Goal: Information Seeking & Learning: Learn about a topic

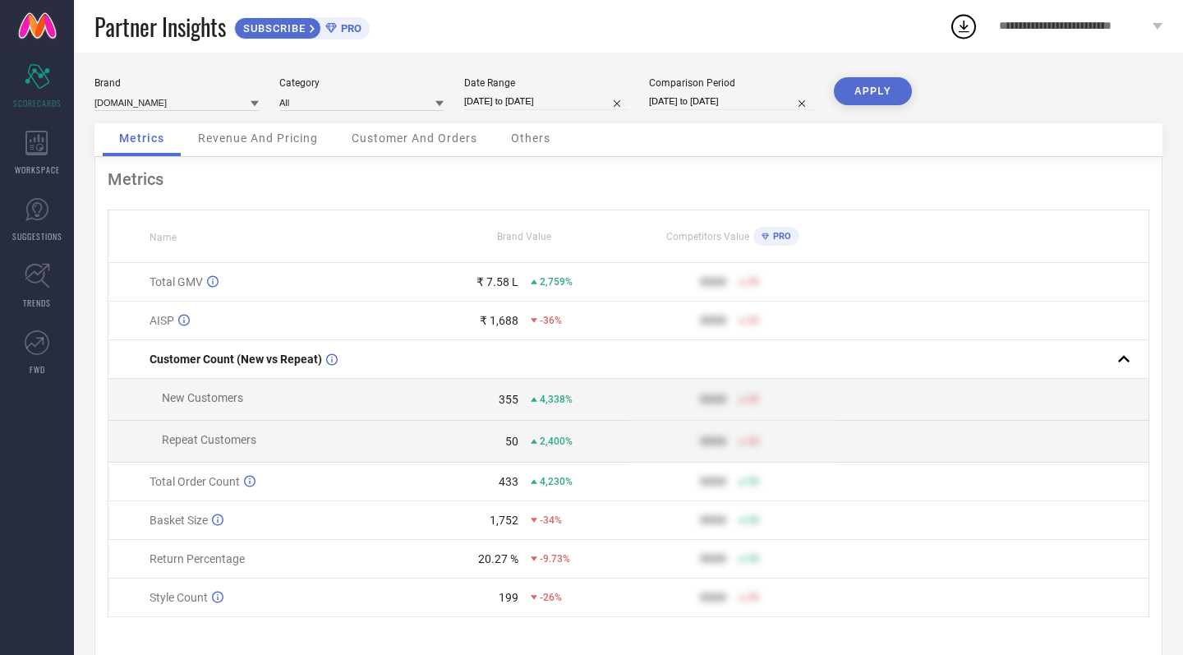
click at [274, 148] on div "Revenue And Pricing" at bounding box center [258, 139] width 153 height 33
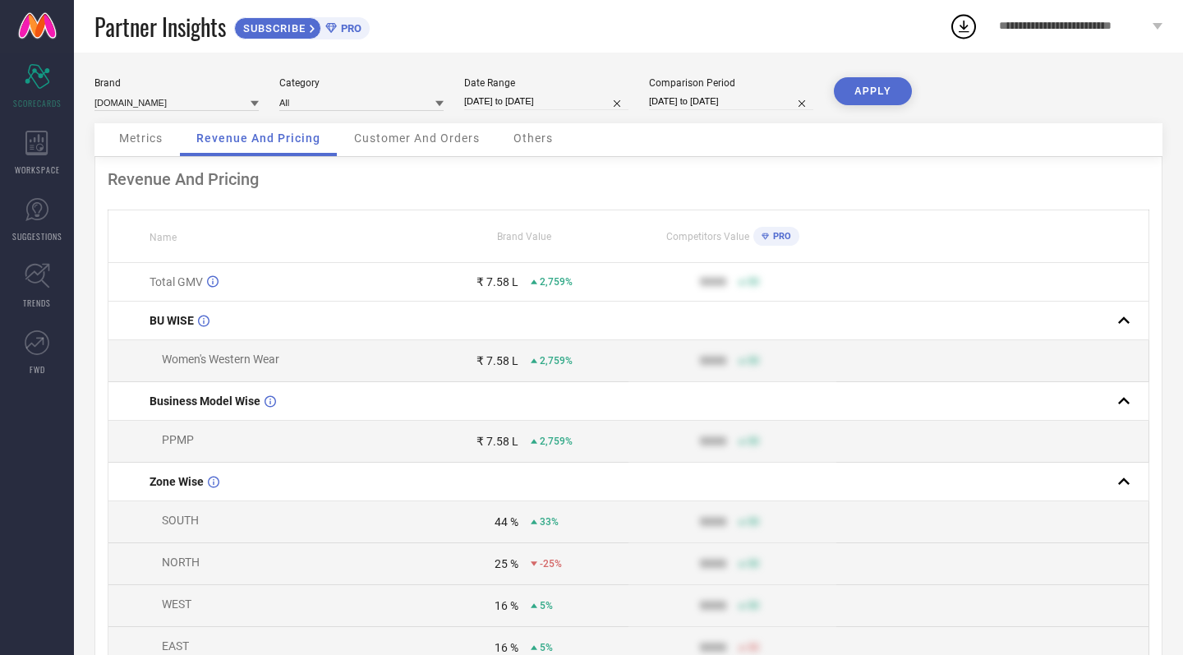
click at [146, 141] on span "Metrics" at bounding box center [141, 137] width 44 height 13
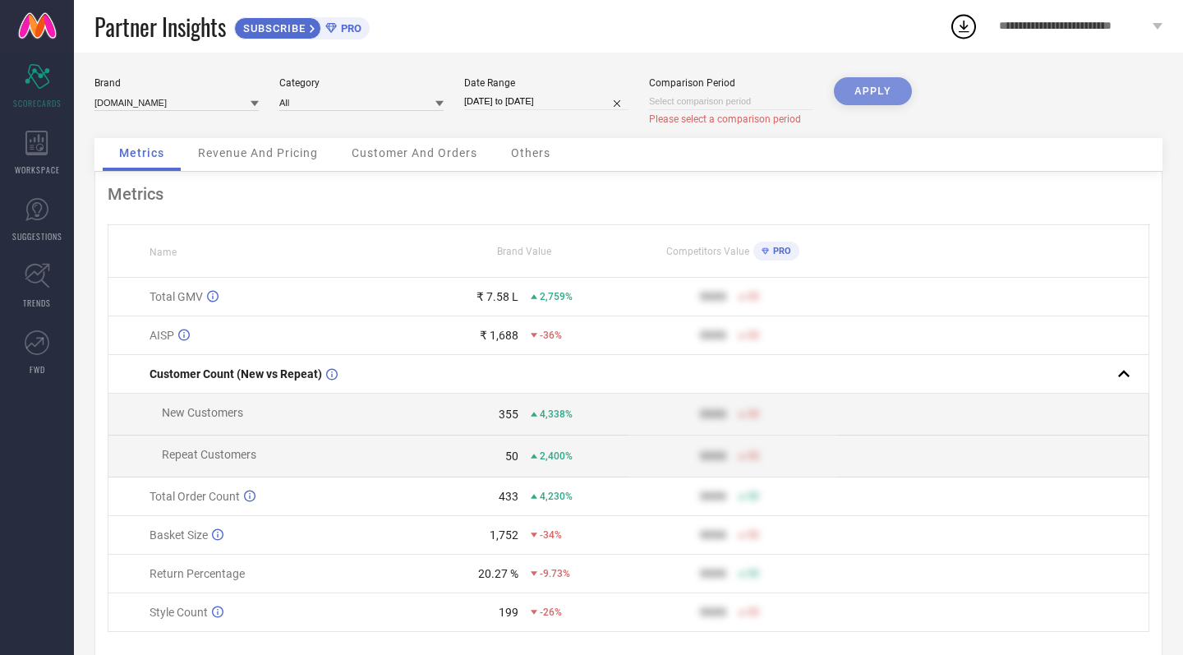
click at [867, 94] on div "APPLY" at bounding box center [873, 107] width 78 height 61
click at [346, 103] on input at bounding box center [361, 102] width 164 height 17
click at [245, 125] on div "Brand [DOMAIN_NAME]" at bounding box center [176, 101] width 164 height 48
click at [528, 154] on span "Others" at bounding box center [530, 152] width 39 height 13
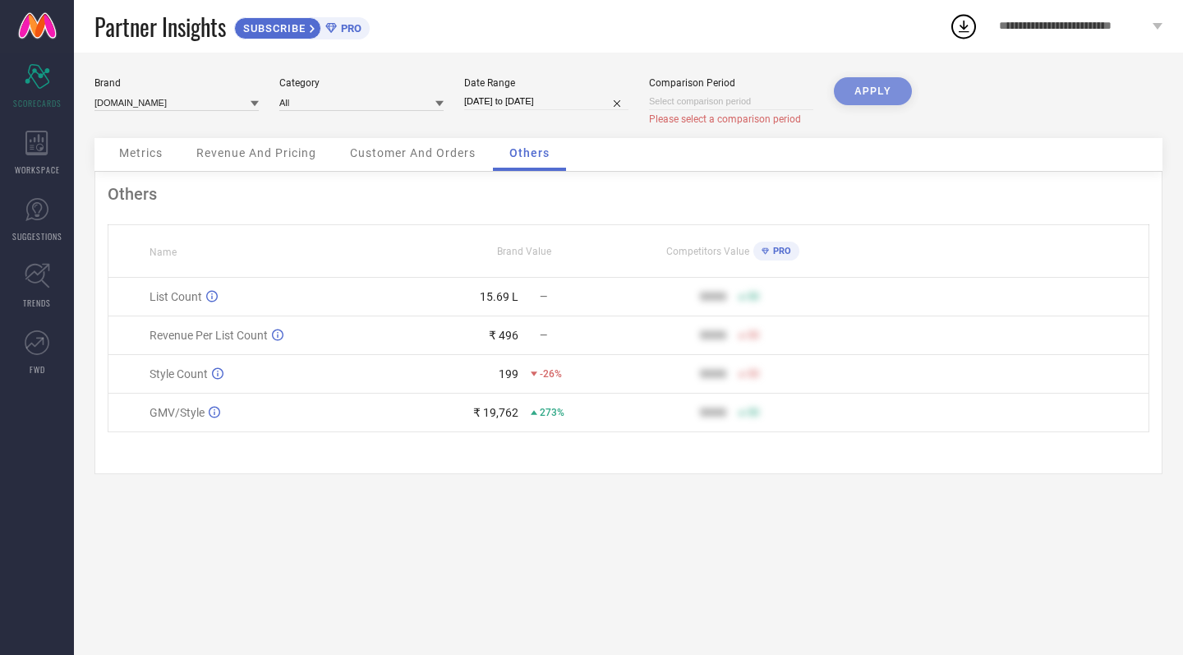
click at [433, 153] on span "Customer And Orders" at bounding box center [413, 152] width 126 height 13
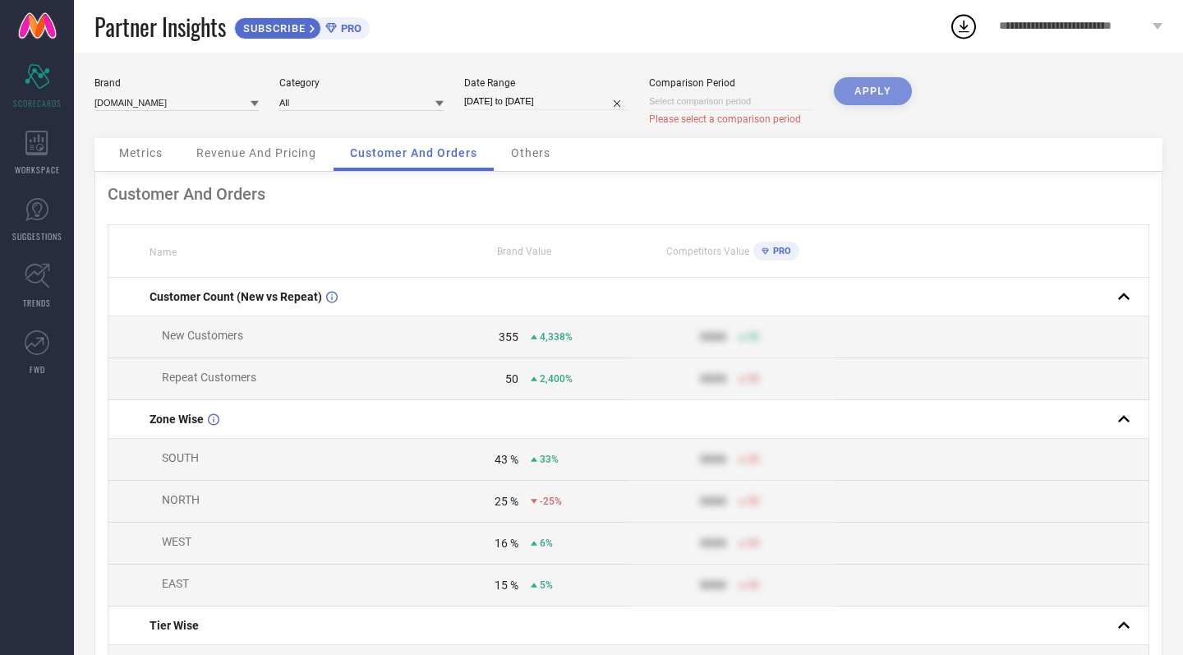
click at [223, 158] on span "Revenue And Pricing" at bounding box center [256, 152] width 120 height 13
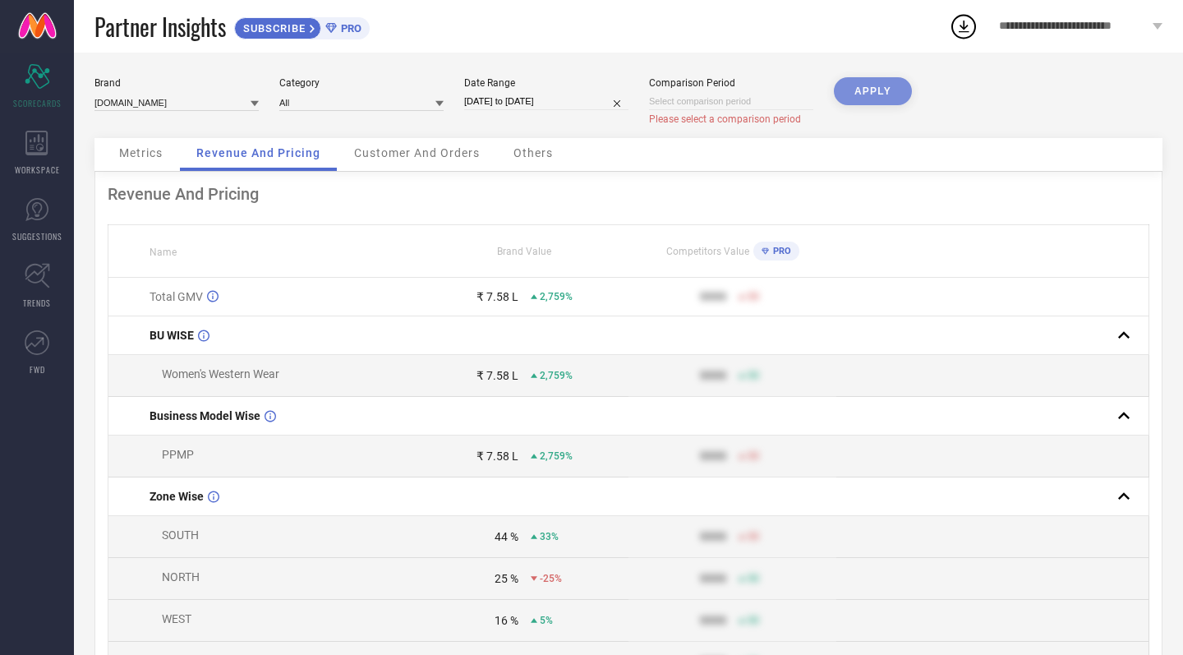
click at [140, 154] on span "Metrics" at bounding box center [141, 152] width 44 height 13
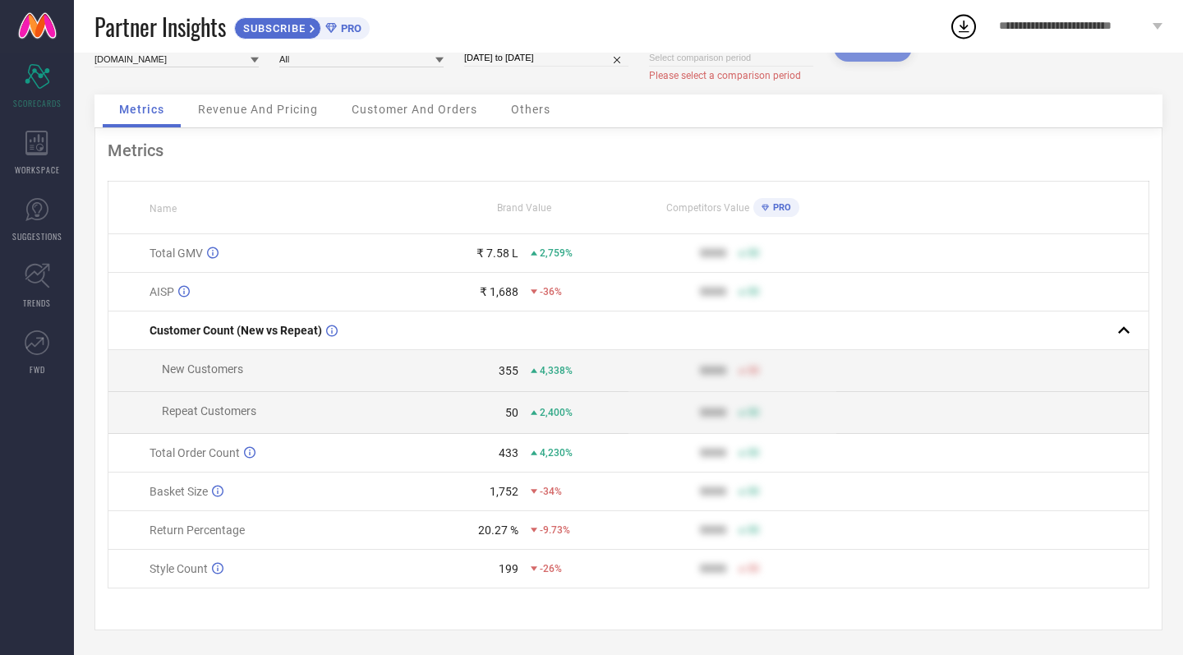
scroll to position [44, 0]
click at [297, 211] on th "Name" at bounding box center [264, 208] width 312 height 53
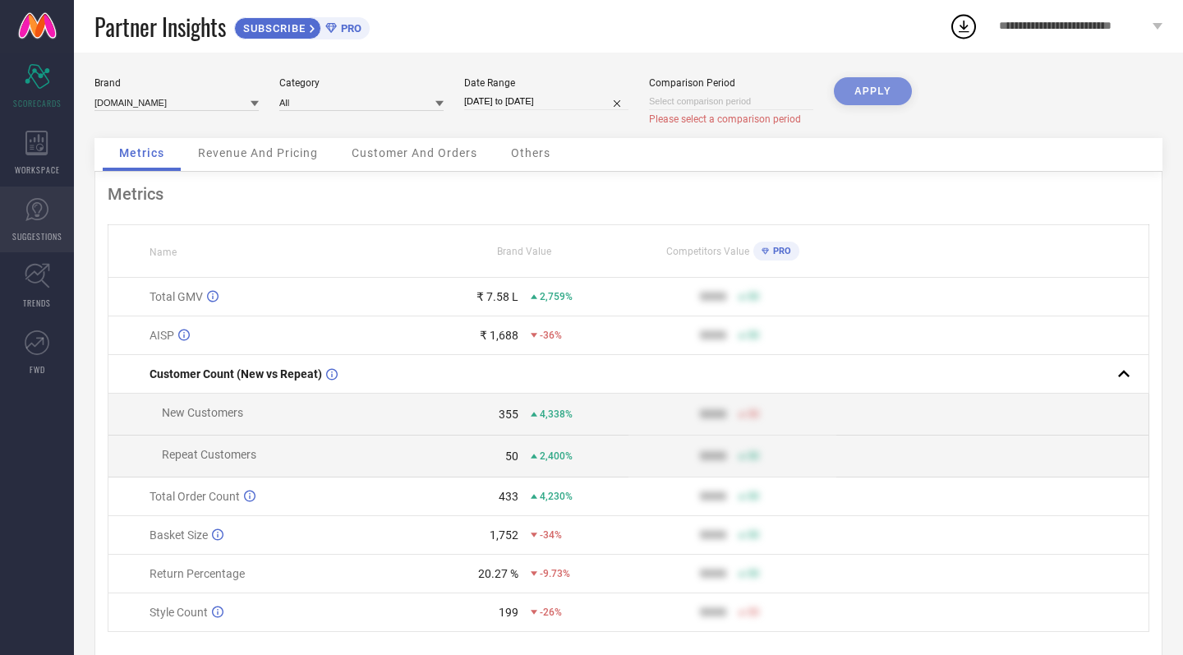
scroll to position [0, 0]
click at [47, 347] on icon at bounding box center [37, 342] width 25 height 25
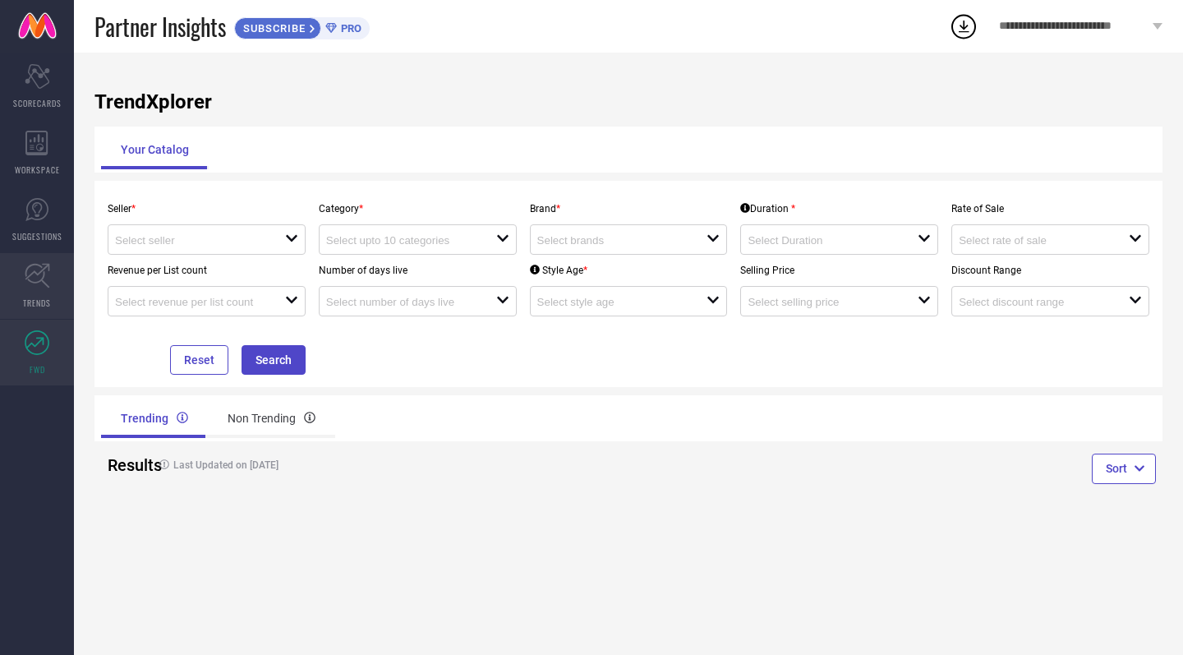
click at [44, 293] on link "TRENDS" at bounding box center [37, 286] width 74 height 66
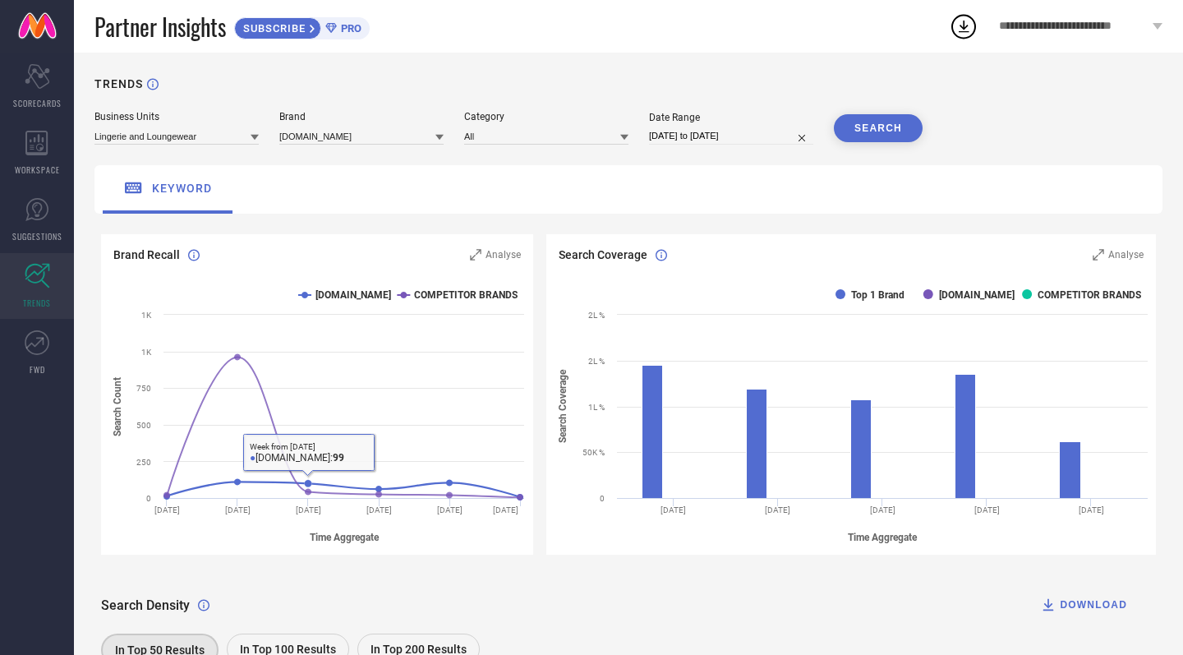
click at [274, 571] on div "Search Density DOWNLOAD In Top 50 Results In Top 100 Results In Top 200 Results" at bounding box center [628, 619] width 1055 height 103
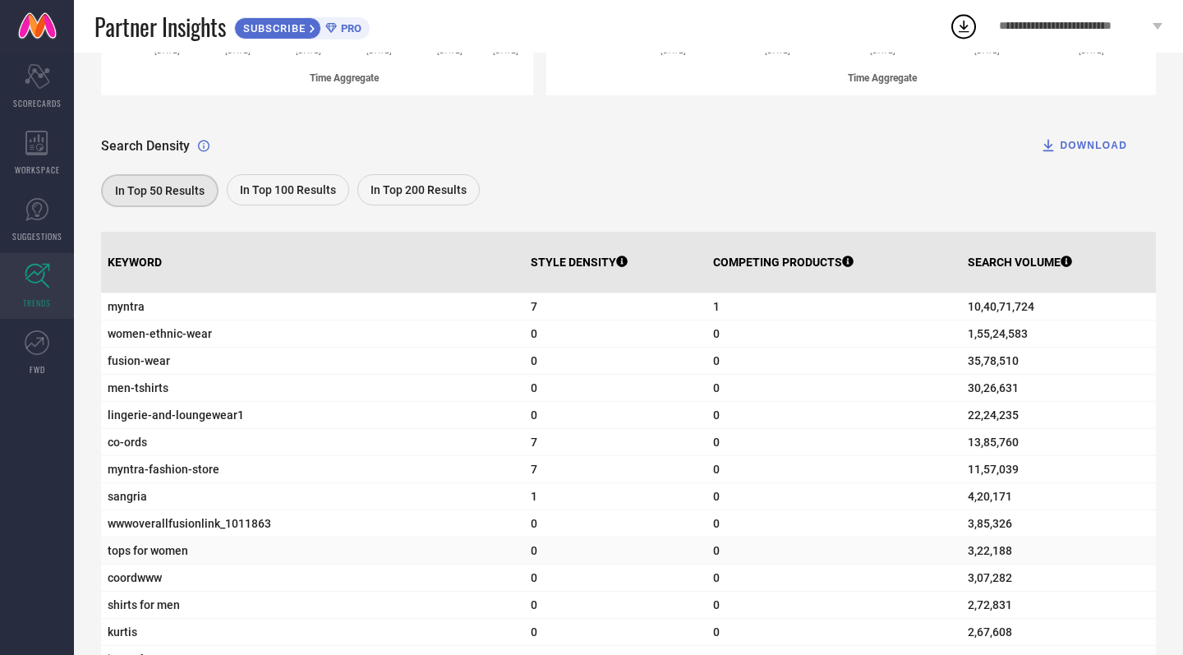
scroll to position [458, 0]
click at [283, 195] on span "In Top 100 Results" at bounding box center [288, 191] width 96 height 13
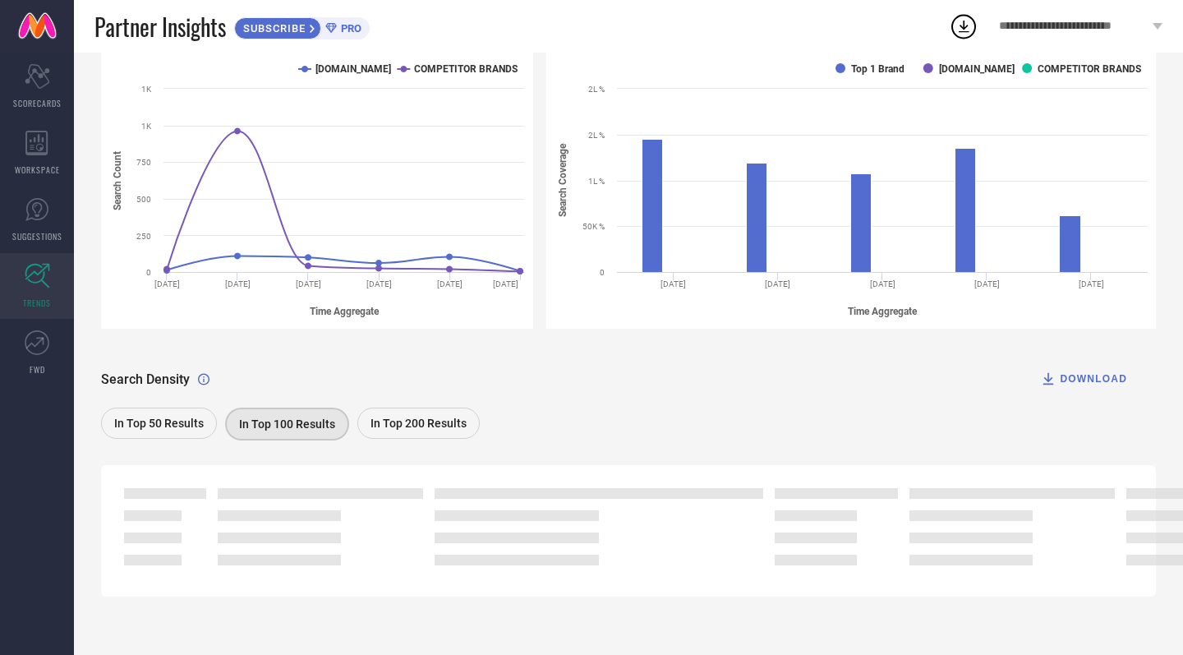
scroll to position [229, 0]
click at [164, 412] on div "In Top 50 Results" at bounding box center [159, 422] width 116 height 31
click at [186, 429] on span "In Top 50 Results" at bounding box center [160, 423] width 90 height 13
